Goal: Transaction & Acquisition: Purchase product/service

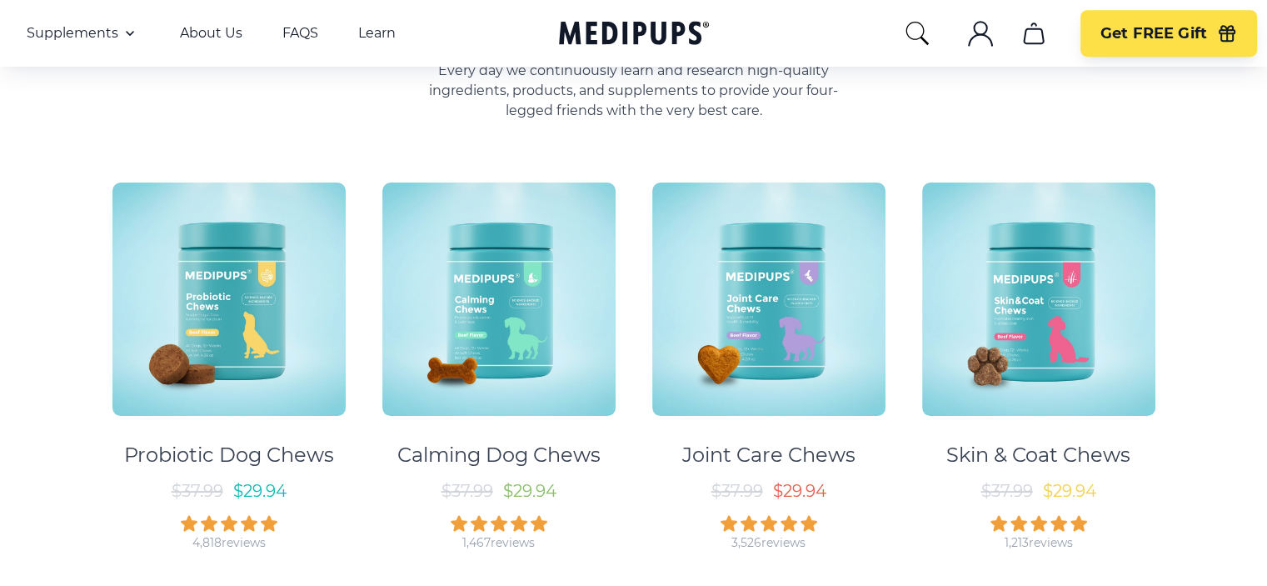
click at [742, 274] on img at bounding box center [768, 298] width 233 height 233
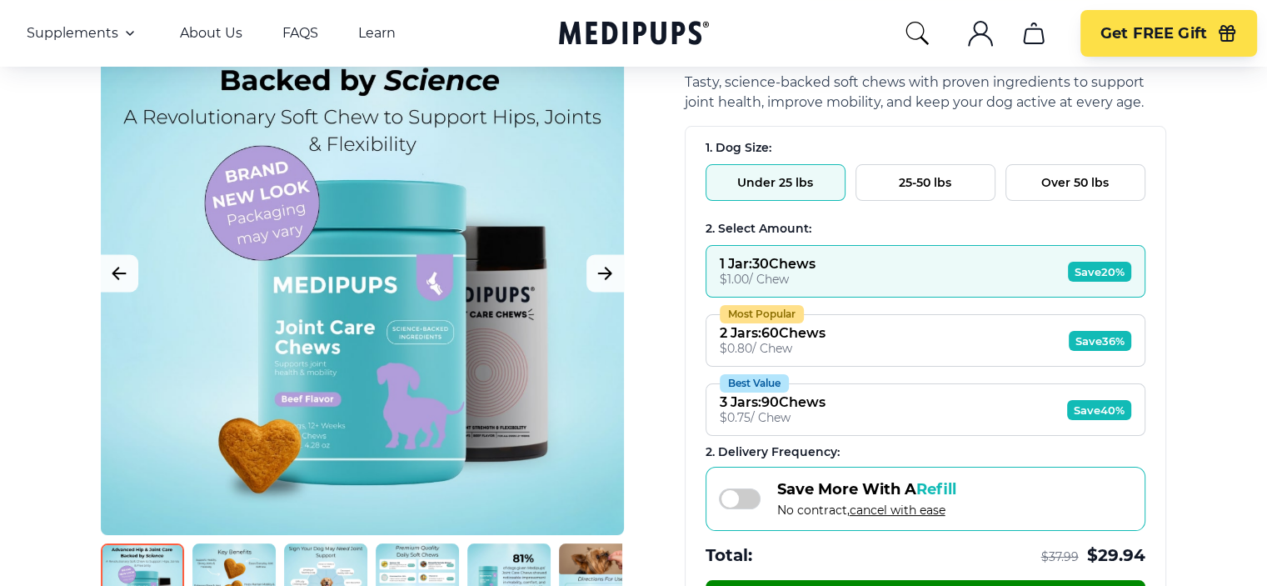
scroll to position [167, 0]
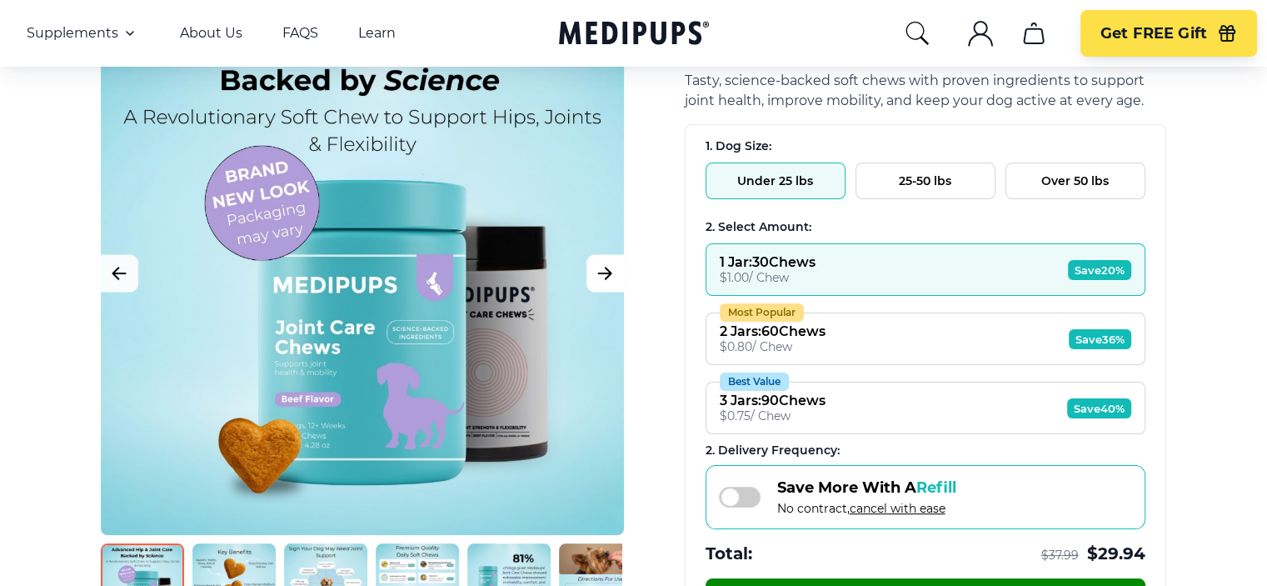
click at [602, 278] on icon "Next Image" at bounding box center [605, 273] width 20 height 21
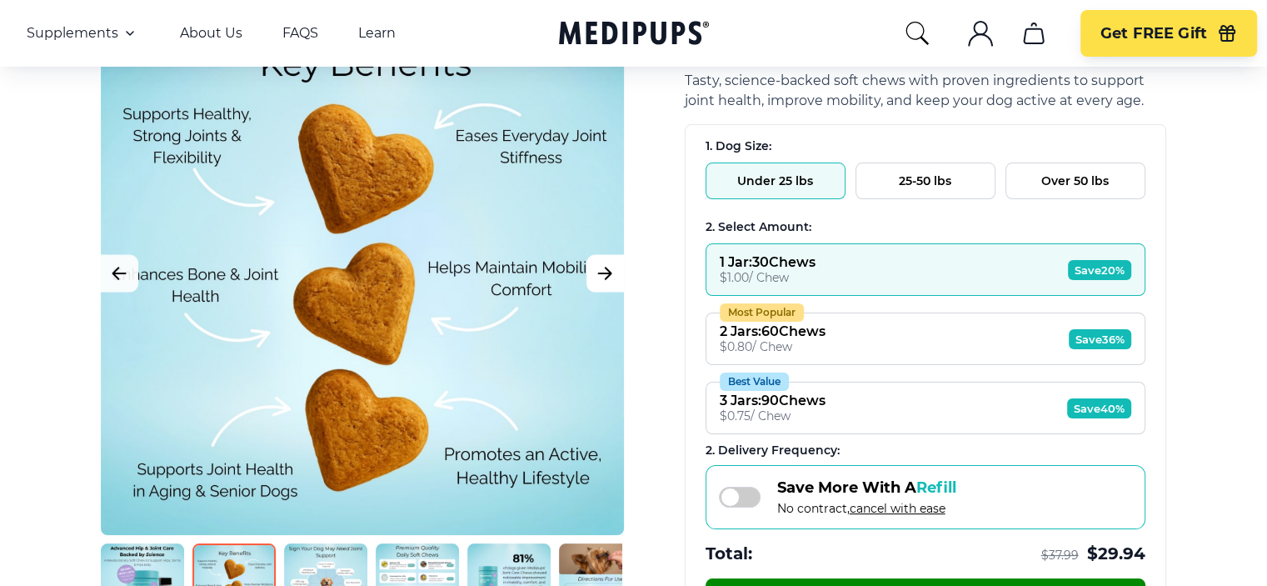
click at [602, 278] on icon "Next Image" at bounding box center [605, 273] width 20 height 21
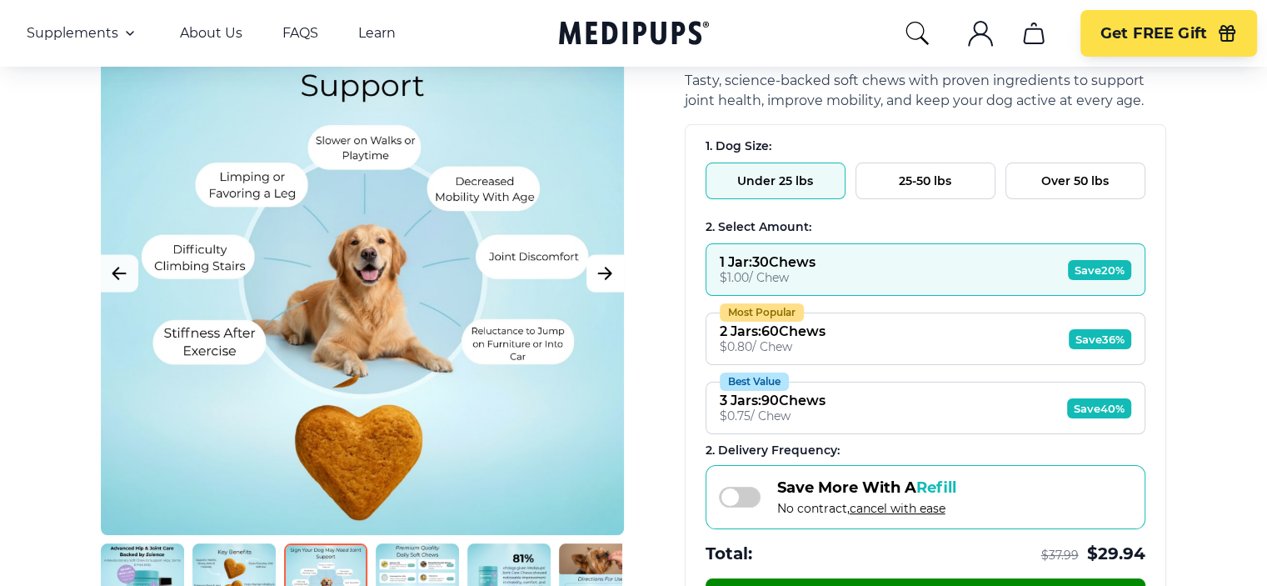
click at [602, 278] on icon "Next Image" at bounding box center [605, 273] width 20 height 21
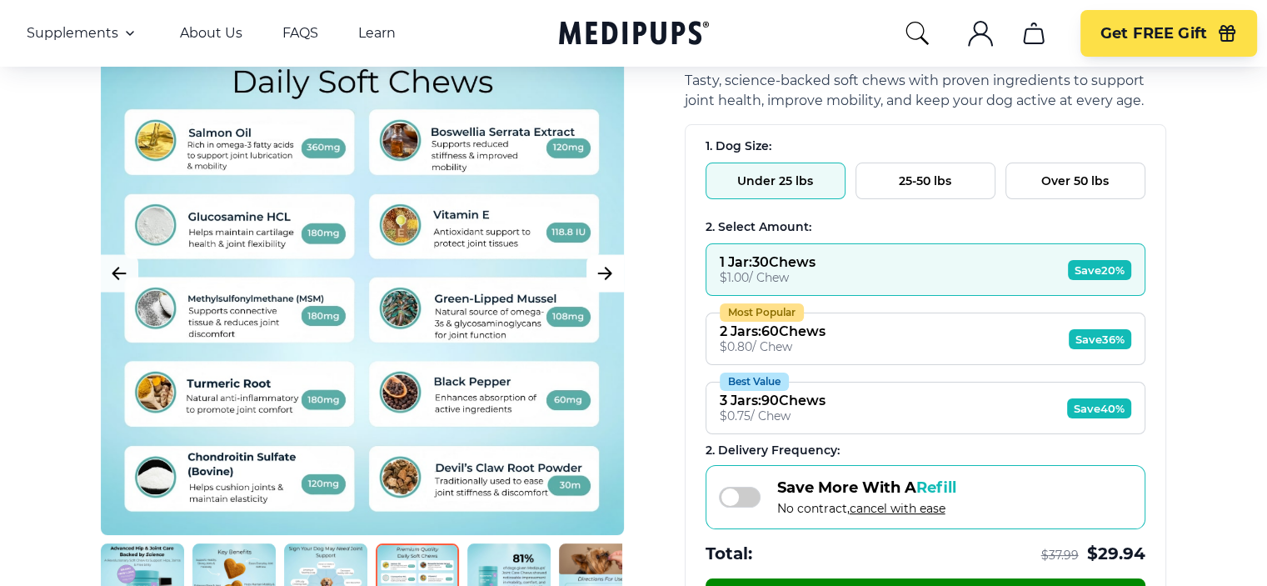
click at [602, 278] on icon "Next Image" at bounding box center [605, 273] width 20 height 21
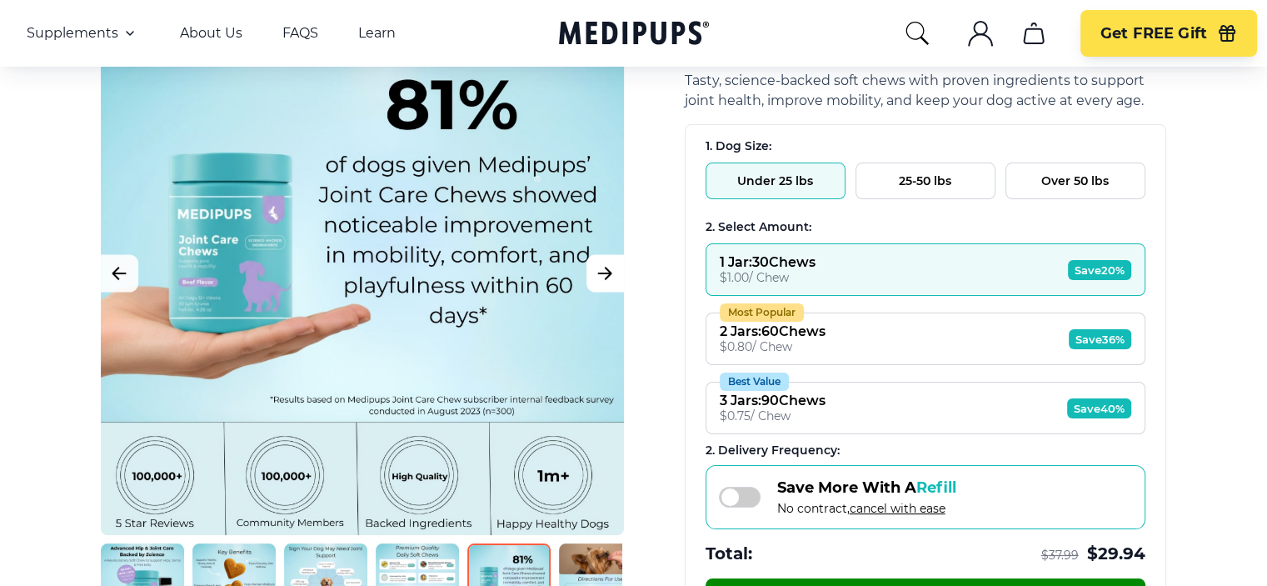
click at [602, 278] on icon "Next Image" at bounding box center [605, 273] width 20 height 21
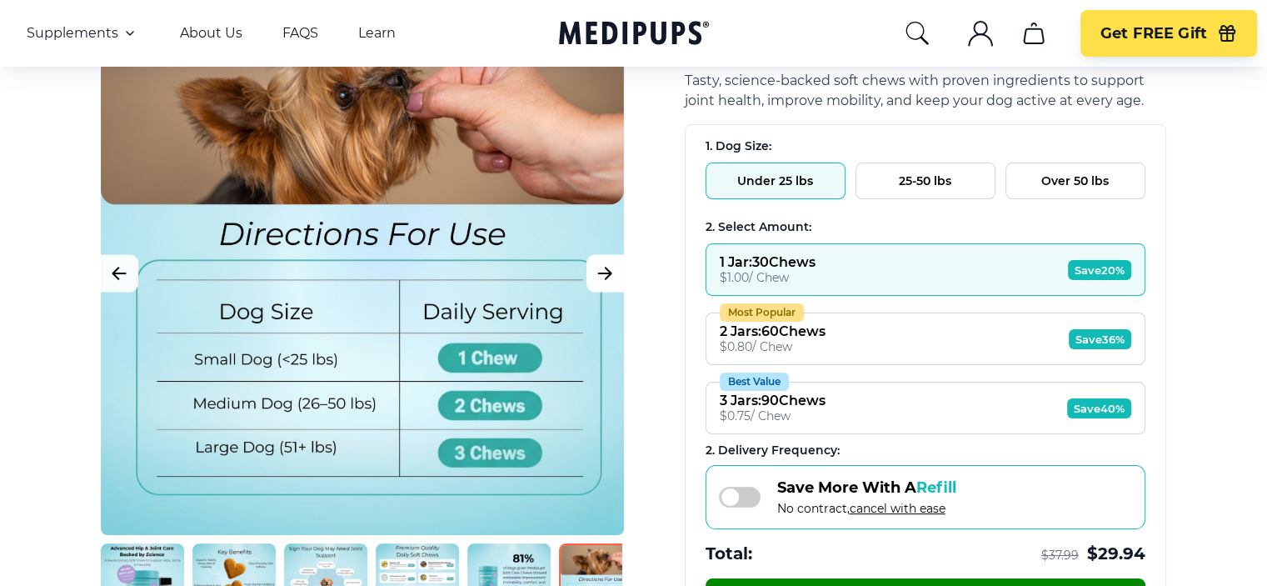
click at [602, 278] on icon "Next Image" at bounding box center [605, 273] width 20 height 21
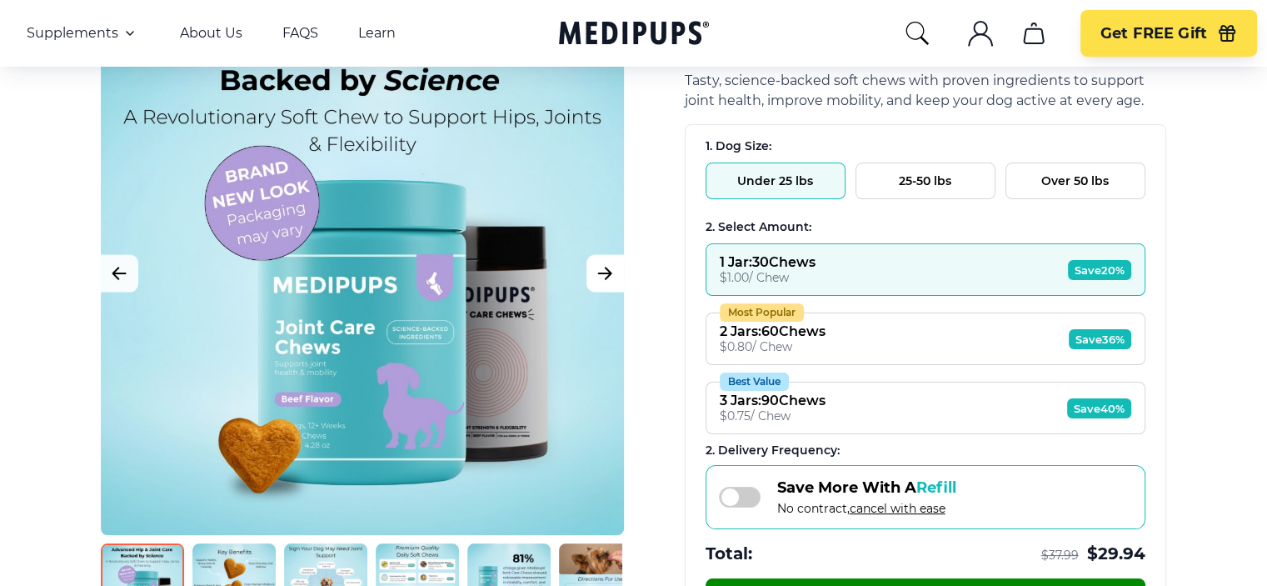
click at [602, 278] on icon "Next Image" at bounding box center [605, 273] width 20 height 21
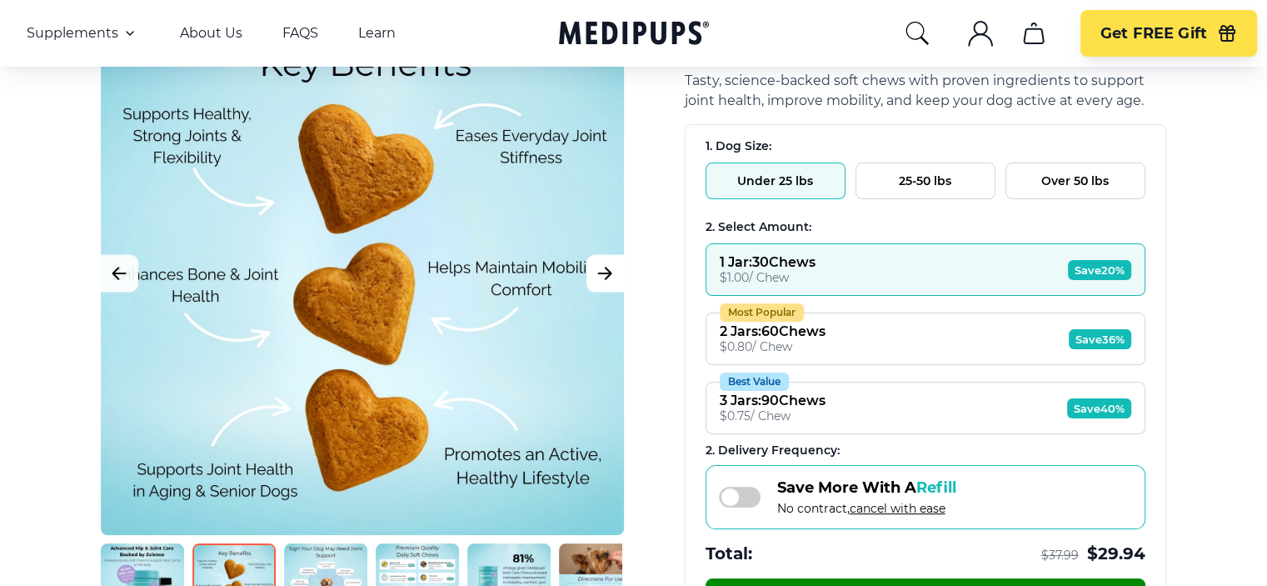
click at [602, 278] on icon "Next Image" at bounding box center [605, 273] width 20 height 21
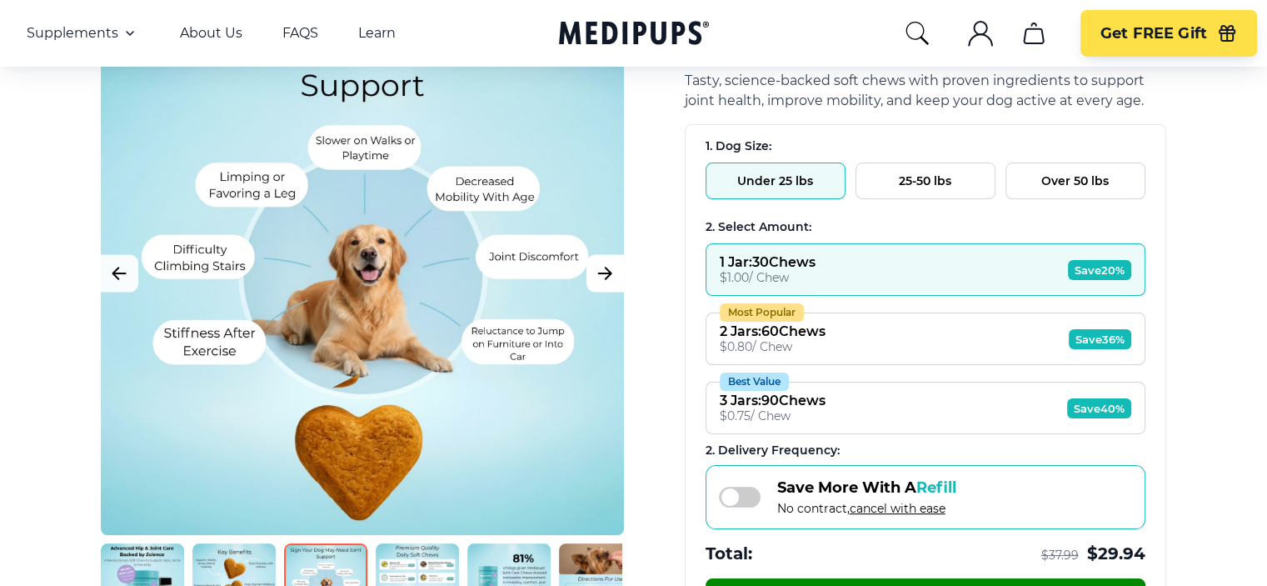
click at [602, 278] on icon "Next Image" at bounding box center [605, 273] width 20 height 21
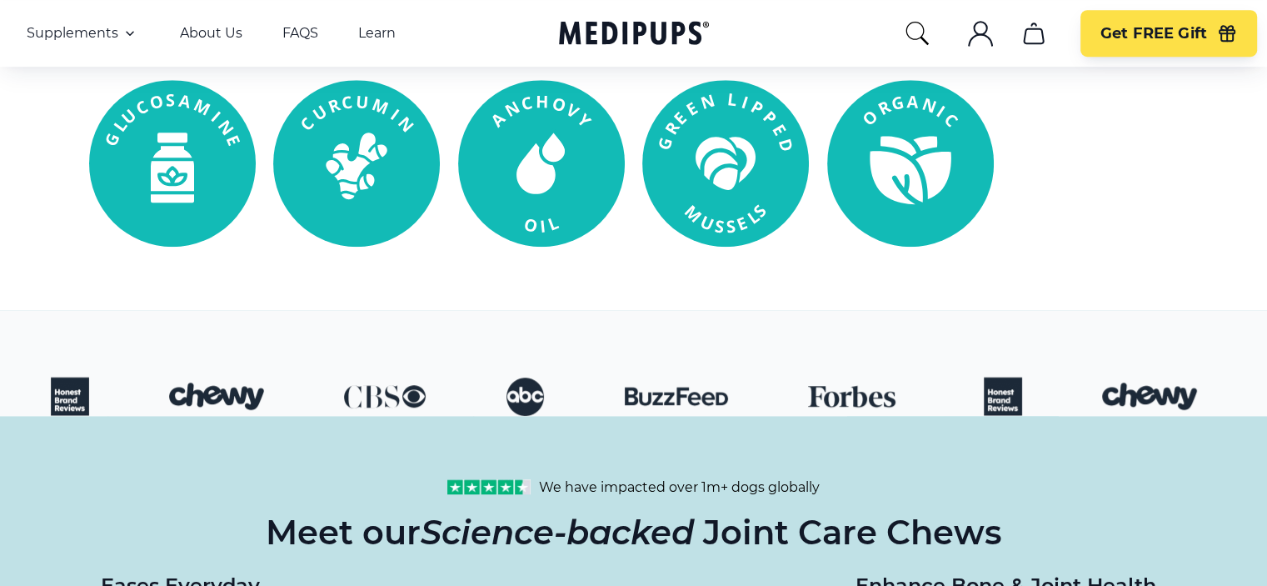
scroll to position [1083, 0]
